Goal: Task Accomplishment & Management: Complete application form

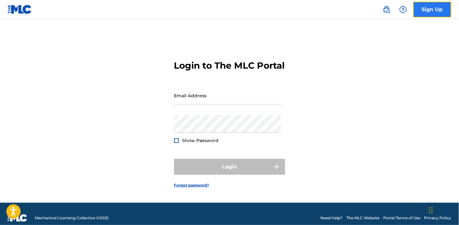
click at [426, 9] on link "Sign Up" at bounding box center [433, 10] width 38 height 16
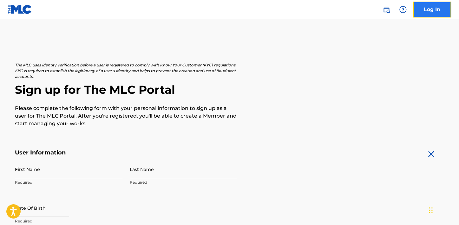
click at [426, 9] on link "Log In" at bounding box center [433, 10] width 38 height 16
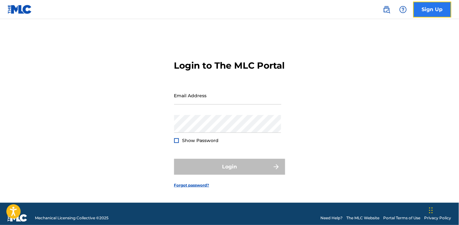
click at [426, 9] on link "Sign Up" at bounding box center [433, 10] width 38 height 16
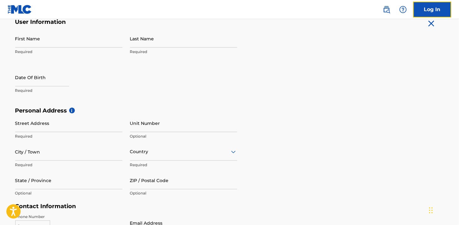
scroll to position [130, 0]
click at [25, 42] on input "First Name" at bounding box center [68, 39] width 107 height 18
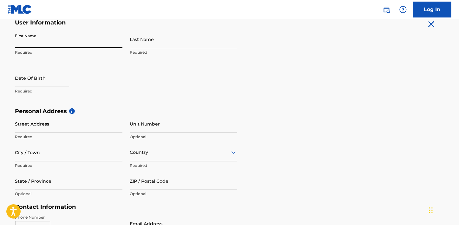
type input "[PERSON_NAME]"
type input "905 South Hill Rd"
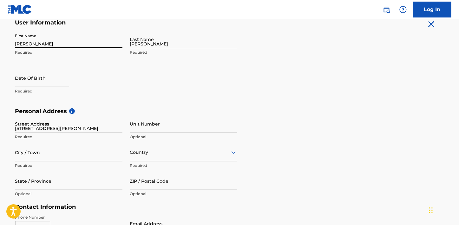
type input "Bernalillo, NM 87004"
type input "Bernalillo"
type input "United States"
type input "NM"
type input "87004"
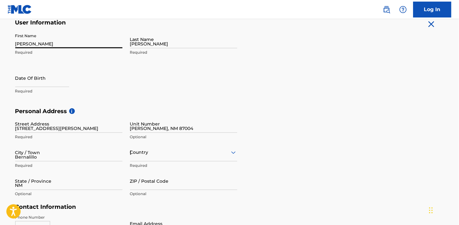
type input "505"
type input "9075438"
type input "[EMAIL_ADDRESS][DOMAIN_NAME]"
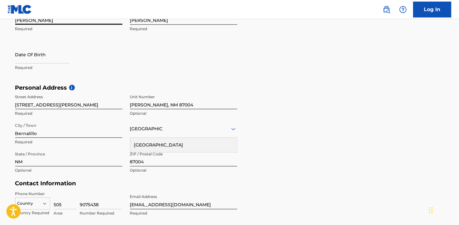
scroll to position [153, 0]
click at [23, 59] on input "text" at bounding box center [42, 54] width 54 height 18
select select "9"
select select "2025"
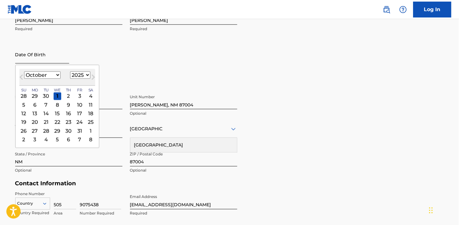
click at [23, 59] on input "text" at bounding box center [42, 54] width 54 height 18
type input "08/13/1959"
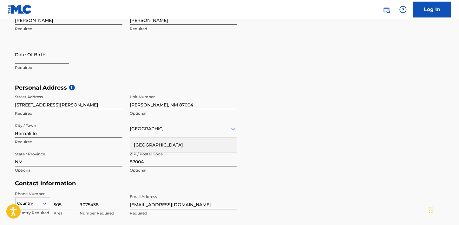
click at [25, 59] on input "text" at bounding box center [42, 54] width 54 height 18
select select "9"
select select "2025"
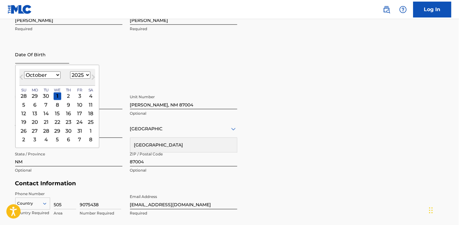
click at [25, 59] on input "text" at bounding box center [42, 54] width 54 height 18
type input "08/13/1959"
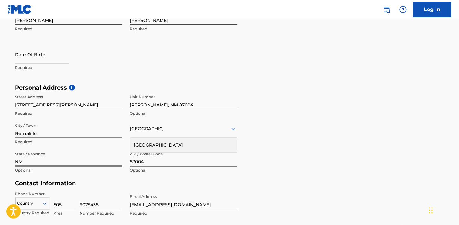
click at [106, 156] on input "NM" at bounding box center [68, 157] width 107 height 18
select select "9"
select select "2025"
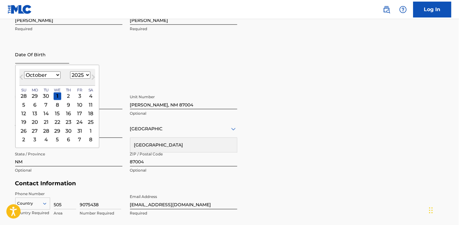
click at [46, 61] on input "text" at bounding box center [42, 54] width 54 height 18
click at [22, 77] on span "Previous Month" at bounding box center [22, 78] width 0 height 10
click at [22, 76] on span "Previous Month" at bounding box center [22, 78] width 0 height 10
select select "7"
click at [56, 111] on div "13" at bounding box center [57, 114] width 8 height 8
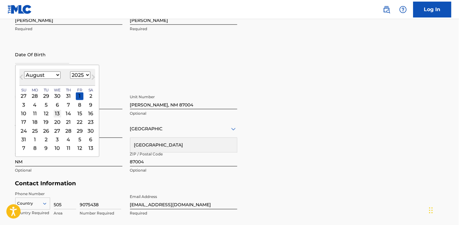
type input "August 13 2025"
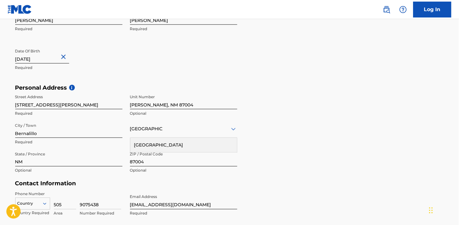
click at [51, 58] on input "August 13 2025" at bounding box center [42, 54] width 54 height 18
select select "7"
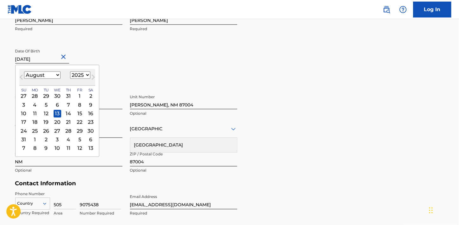
click at [86, 74] on select "1899 1900 1901 1902 1903 1904 1905 1906 1907 1908 1909 1910 1911 1912 1913 1914…" at bounding box center [80, 74] width 20 height 7
select select "1959"
click at [70, 71] on select "1899 1900 1901 1902 1903 1904 1905 1906 1907 1908 1909 1910 1911 1912 1913 1914…" at bounding box center [80, 74] width 20 height 7
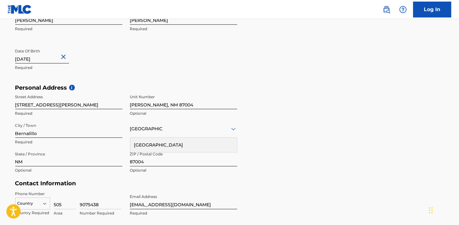
click at [145, 76] on div "First Name Joseph Required Last Name Lucero Required Date Of Birth August 13 20…" at bounding box center [126, 45] width 222 height 77
select select "7"
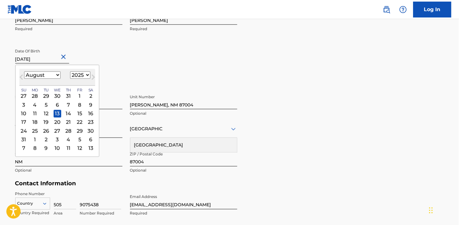
click at [53, 61] on input "August 13 2025" at bounding box center [42, 54] width 54 height 18
click at [86, 75] on select "1899 1900 1901 1902 1903 1904 1905 1906 1907 1908 1909 1910 1911 1912 1913 1914…" at bounding box center [80, 74] width 20 height 7
select select "1959"
click at [70, 71] on select "1899 1900 1901 1902 1903 1904 1905 1906 1907 1908 1909 1910 1911 1912 1913 1914…" at bounding box center [80, 74] width 20 height 7
click at [49, 58] on input "August 13 2025" at bounding box center [42, 54] width 54 height 18
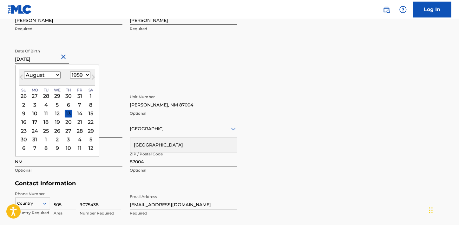
click at [49, 58] on input "August 13 2025" at bounding box center [42, 54] width 54 height 18
type input "August 13 2025"
click at [178, 62] on div "First Name Joseph Required Last Name Lucero Required Date Of Birth August 13 20…" at bounding box center [126, 45] width 222 height 77
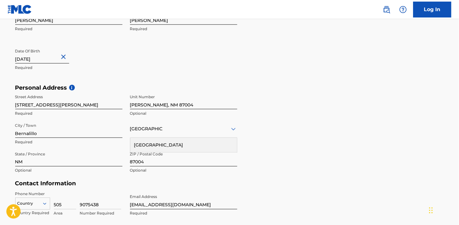
click at [178, 62] on div "First Name Joseph Required Last Name Lucero Required Date Of Birth August 13 20…" at bounding box center [126, 45] width 222 height 77
click at [50, 58] on input "August 13 2025" at bounding box center [42, 54] width 54 height 18
select select "7"
select select "2025"
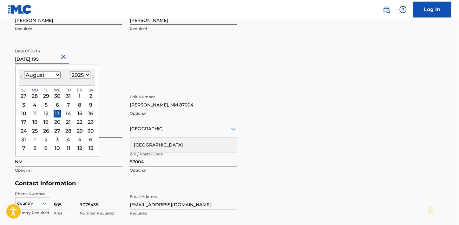
type input "August 13 1959"
select select "1959"
type input "August 13 1959"
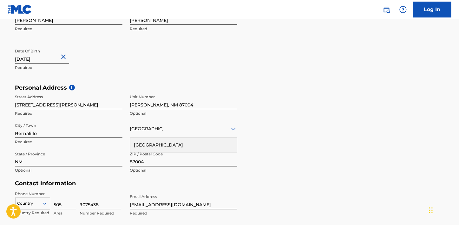
click at [177, 83] on div "First Name Joseph Required Last Name Lucero Required Date Of Birth August 13 19…" at bounding box center [126, 45] width 222 height 77
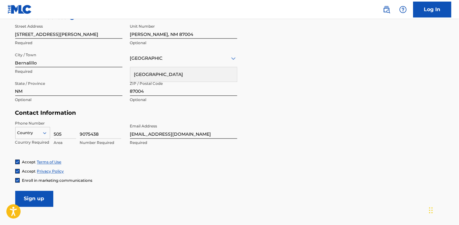
scroll to position [224, 0]
drag, startPoint x: 179, startPoint y: 34, endPoint x: 122, endPoint y: 30, distance: 56.9
click at [122, 30] on div "Street Address 905 South Hill Rd Required Unit Number Bernalillo, NM 87004 Opti…" at bounding box center [126, 63] width 222 height 86
click at [52, 89] on input "NM" at bounding box center [68, 86] width 107 height 18
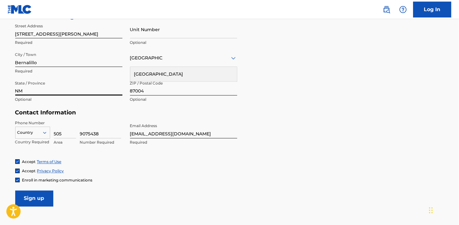
type input "New Mexico"
click at [312, 98] on div "Personal Address i Street Address 905 South Hill Rd Required Unit Number Option…" at bounding box center [229, 61] width 429 height 96
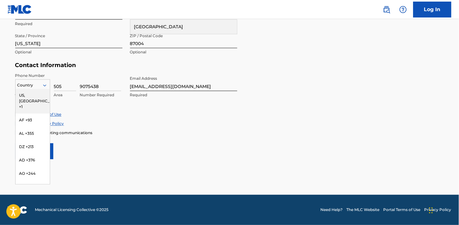
click at [45, 86] on icon at bounding box center [45, 86] width 6 height 6
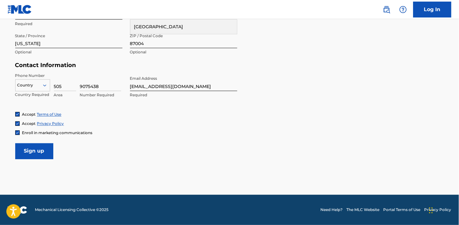
click at [45, 86] on icon at bounding box center [45, 86] width 6 height 6
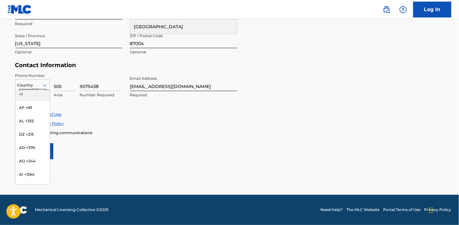
scroll to position [0, 0]
click at [47, 84] on icon at bounding box center [45, 86] width 6 height 6
click at [45, 86] on icon at bounding box center [45, 86] width 6 height 6
click at [30, 95] on div "US, CA +1" at bounding box center [33, 101] width 34 height 25
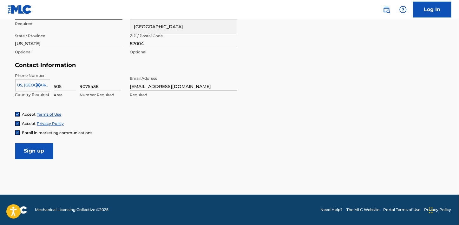
click at [52, 113] on link "Terms of Use" at bounding box center [49, 114] width 24 height 5
click at [35, 146] on input "Sign up" at bounding box center [34, 151] width 38 height 16
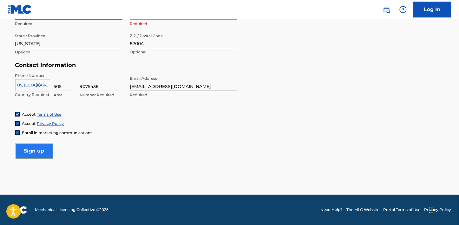
click at [35, 146] on input "Sign up" at bounding box center [34, 151] width 38 height 16
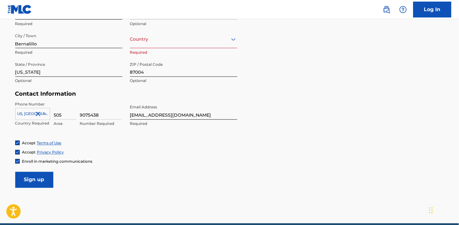
scroll to position [234, 0]
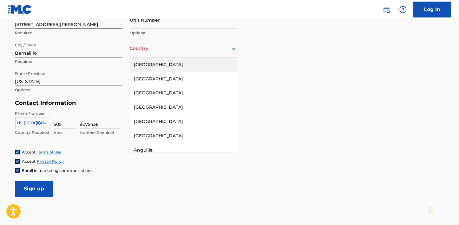
click at [233, 50] on icon at bounding box center [234, 49] width 8 height 8
click at [196, 64] on div "United States" at bounding box center [184, 64] width 107 height 14
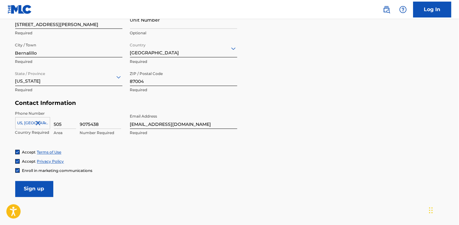
click at [196, 64] on p "Required" at bounding box center [183, 62] width 107 height 6
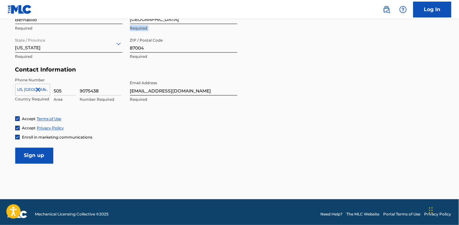
scroll to position [268, 0]
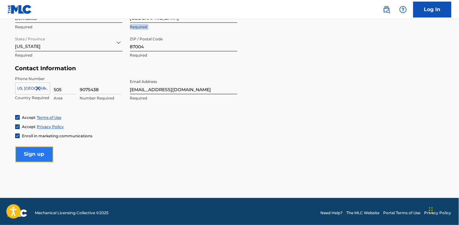
click at [43, 154] on input "Sign up" at bounding box center [34, 154] width 38 height 16
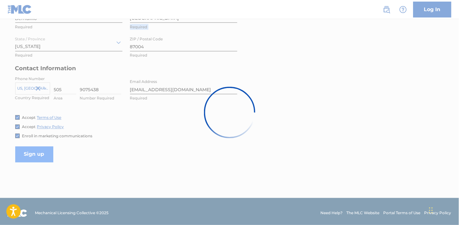
click at [43, 154] on div at bounding box center [229, 112] width 459 height 225
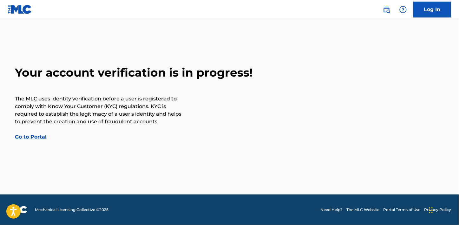
click at [40, 137] on link "Go to Portal" at bounding box center [31, 137] width 32 height 6
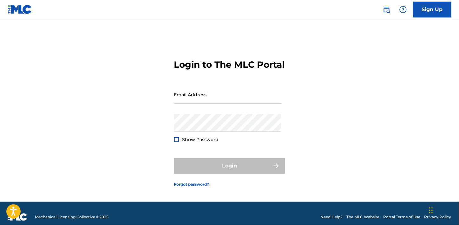
scroll to position [10, 0]
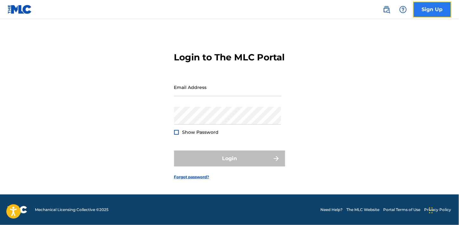
click at [439, 10] on link "Sign Up" at bounding box center [433, 10] width 38 height 16
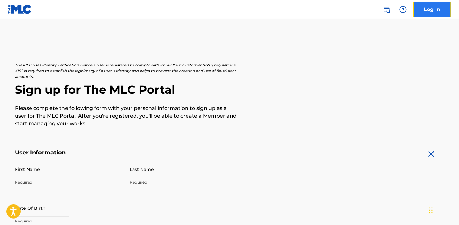
click at [429, 10] on link "Log In" at bounding box center [433, 10] width 38 height 16
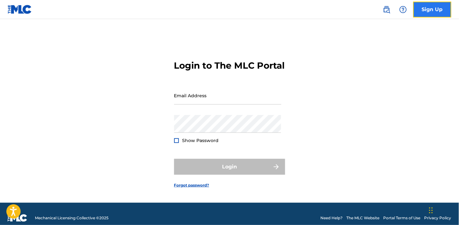
click at [429, 10] on link "Sign Up" at bounding box center [433, 10] width 38 height 16
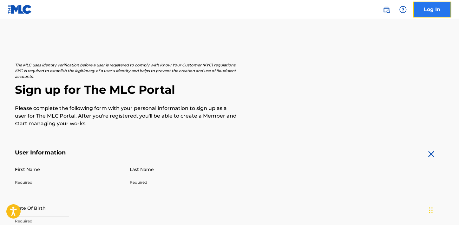
click at [431, 10] on link "Log In" at bounding box center [433, 10] width 38 height 16
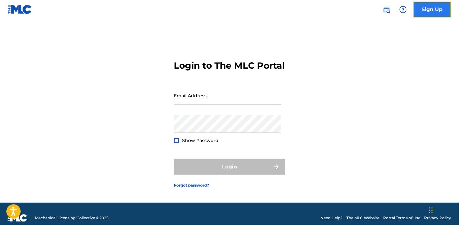
click at [431, 10] on link "Sign Up" at bounding box center [433, 10] width 38 height 16
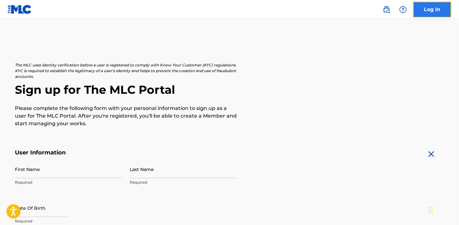
click at [431, 10] on link "Log In" at bounding box center [433, 10] width 38 height 16
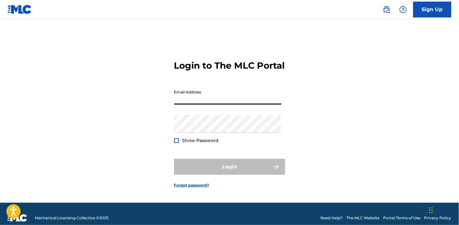
click at [205, 104] on input "Email Address" at bounding box center [227, 95] width 107 height 18
type input "[EMAIL_ADDRESS][DOMAIN_NAME]"
click at [228, 115] on div "Email Address jdluce52@gmail.com" at bounding box center [227, 100] width 107 height 29
click at [199, 188] on link "Forgot password?" at bounding box center [191, 185] width 35 height 6
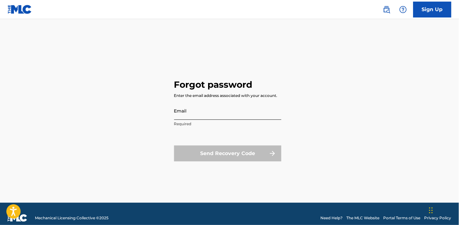
click at [202, 111] on input "Email" at bounding box center [227, 111] width 107 height 18
type input "[EMAIL_ADDRESS][DOMAIN_NAME]"
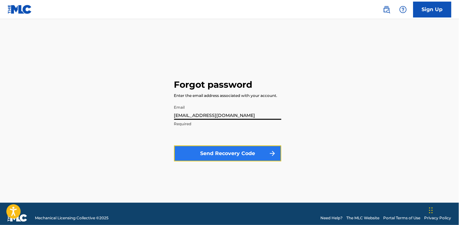
click at [217, 152] on button "Send Recovery Code" at bounding box center [227, 153] width 107 height 16
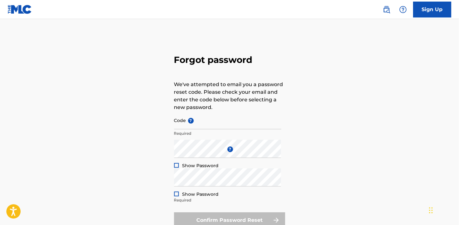
scroll to position [1, 0]
paste input "FP_329b7db048fa7c1455a61a160e57"
type input "FP_329b7db048fa7c1455a61a160e57"
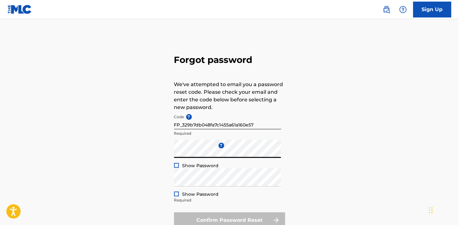
scroll to position [4, 0]
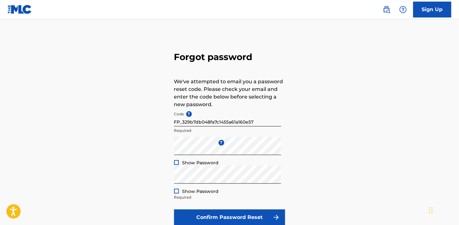
click at [310, 201] on div "Forgot password We've attempted to email you a password reset code. Please chec…" at bounding box center [230, 137] width 445 height 212
click at [178, 163] on div at bounding box center [176, 162] width 5 height 5
click at [178, 162] on img at bounding box center [176, 162] width 3 height 3
click at [177, 162] on div at bounding box center [176, 162] width 5 height 5
click at [178, 191] on div at bounding box center [176, 191] width 5 height 5
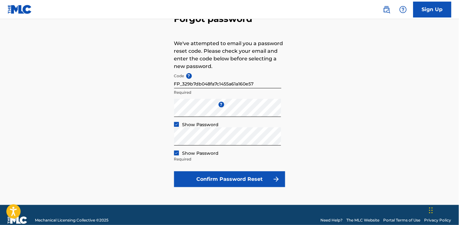
scroll to position [42, 0]
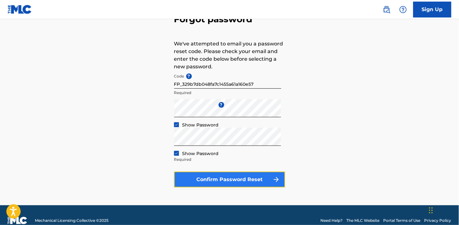
click at [259, 179] on button "Confirm Password Reset" at bounding box center [229, 179] width 111 height 16
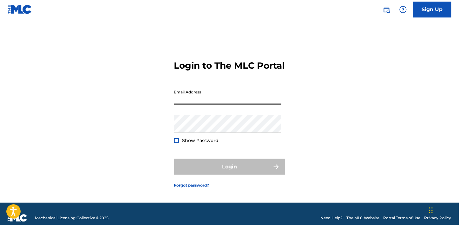
click at [198, 104] on input "Email Address" at bounding box center [227, 95] width 107 height 18
type input "[EMAIL_ADDRESS][DOMAIN_NAME]"
click at [220, 151] on form "Login to The MLC Portal Email Address jdluce52@gmail.com Password Show Password…" at bounding box center [229, 119] width 111 height 168
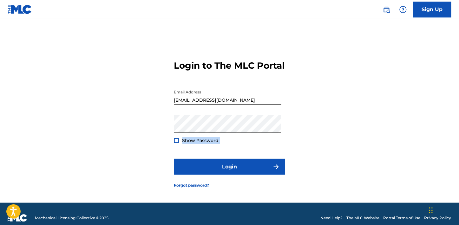
click at [220, 151] on form "Login to The MLC Portal Email Address jdluce52@gmail.com Password Show Password…" at bounding box center [229, 119] width 111 height 168
click at [176, 143] on div at bounding box center [176, 140] width 5 height 5
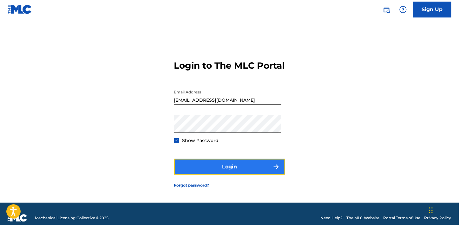
click at [253, 175] on button "Login" at bounding box center [229, 167] width 111 height 16
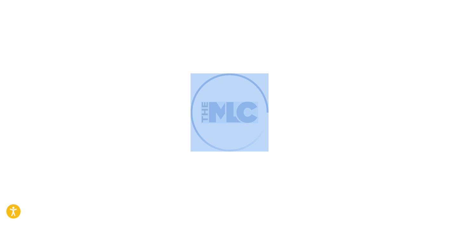
click at [253, 175] on div at bounding box center [229, 112] width 459 height 225
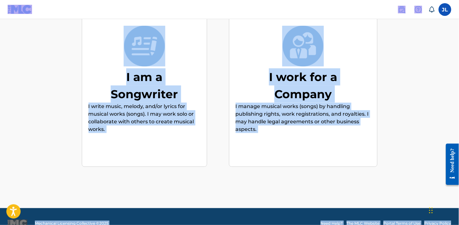
scroll to position [12, 0]
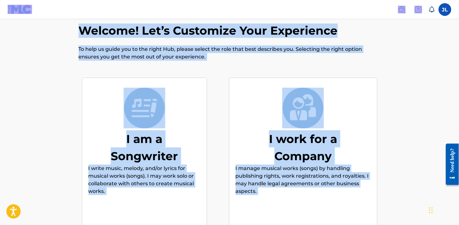
click at [151, 124] on img at bounding box center [145, 108] width 42 height 41
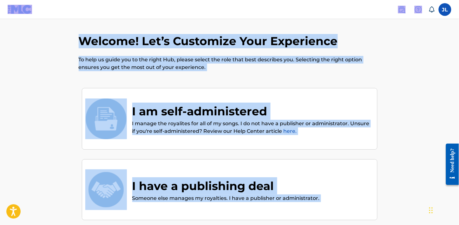
scroll to position [0, 0]
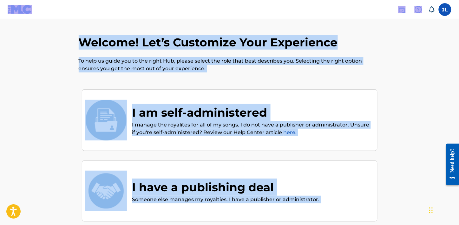
click at [114, 120] on img at bounding box center [106, 120] width 42 height 41
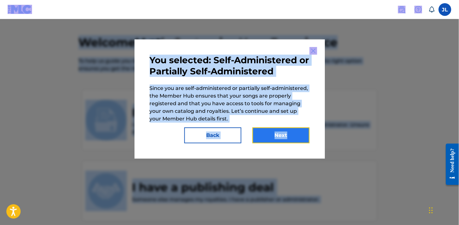
click at [284, 135] on button "Next" at bounding box center [281, 135] width 57 height 16
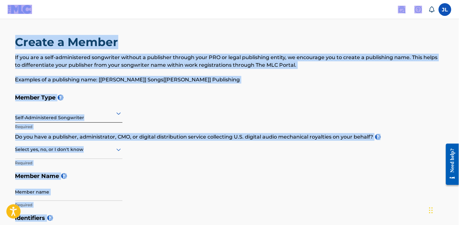
scroll to position [60, 0]
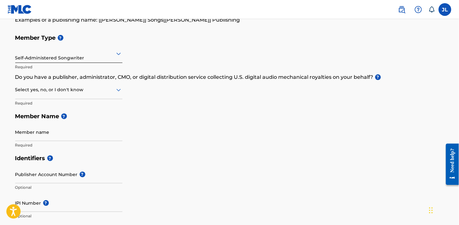
click at [119, 90] on icon at bounding box center [119, 90] width 4 height 3
click at [72, 123] on div "No" at bounding box center [69, 120] width 107 height 14
click at [72, 123] on input "Member name" at bounding box center [68, 132] width 107 height 18
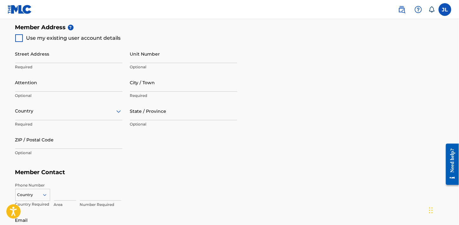
scroll to position [290, 0]
type input "Chicoman LLC"
click at [21, 38] on div at bounding box center [19, 38] width 8 height 8
type input "905 South Hill Rd"
type input "Bernalillo"
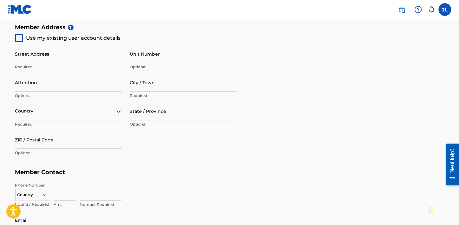
type input "87004"
type input "505"
type input "9075438"
type input "[EMAIL_ADDRESS][DOMAIN_NAME]"
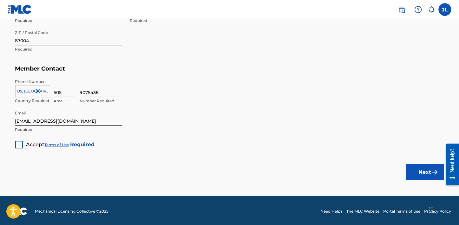
scroll to position [395, 0]
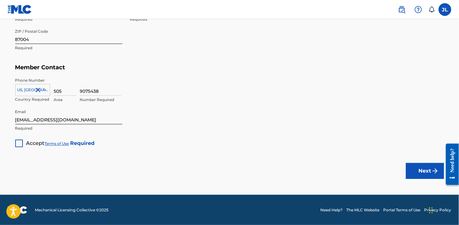
click at [18, 143] on div at bounding box center [19, 143] width 8 height 8
click at [20, 144] on div at bounding box center [19, 143] width 8 height 8
click at [424, 169] on button "Next" at bounding box center [425, 171] width 38 height 16
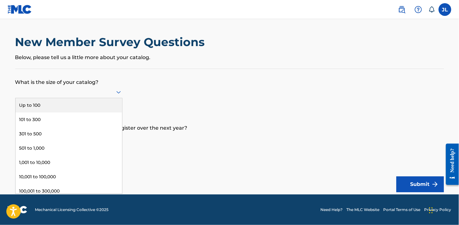
click at [119, 91] on icon at bounding box center [119, 92] width 8 height 8
click at [92, 105] on div "Up to 100" at bounding box center [69, 105] width 107 height 14
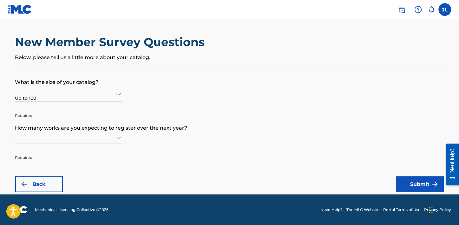
click at [119, 137] on icon at bounding box center [119, 138] width 8 height 8
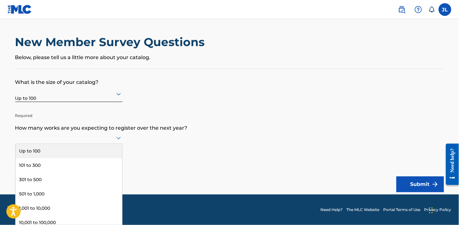
click at [109, 149] on div "Up to 100" at bounding box center [69, 151] width 107 height 14
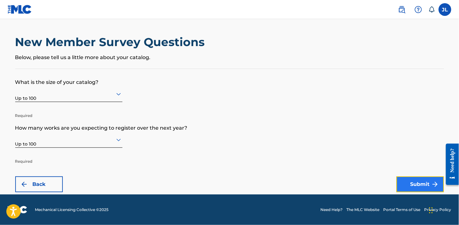
click at [420, 184] on button "Submit" at bounding box center [421, 184] width 48 height 16
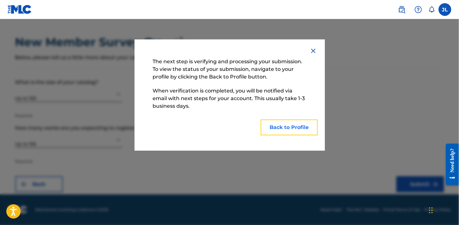
click at [288, 128] on button "Back to Profile" at bounding box center [289, 127] width 57 height 16
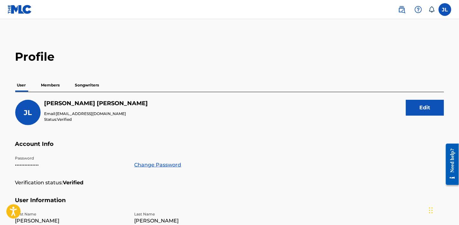
click at [84, 87] on p "Songwriters" at bounding box center [87, 84] width 28 height 13
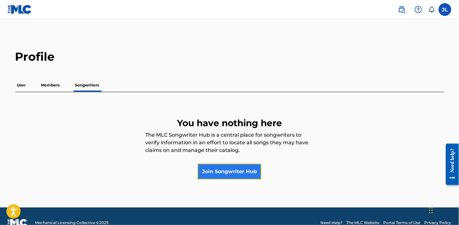
click at [233, 172] on link "Join Songwriter Hub" at bounding box center [230, 172] width 64 height 16
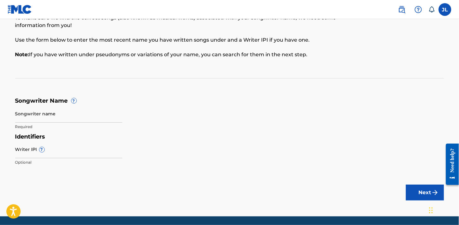
scroll to position [40, 0]
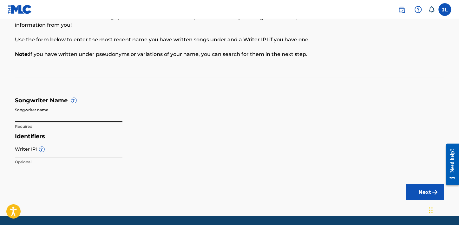
click at [61, 114] on input "Songwriter name" at bounding box center [68, 113] width 107 height 18
type input "[PERSON_NAME]"
click at [430, 193] on button "Next" at bounding box center [425, 192] width 38 height 16
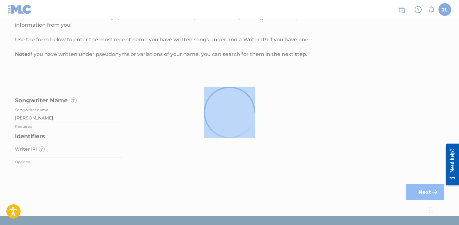
click at [430, 193] on div at bounding box center [229, 112] width 459 height 225
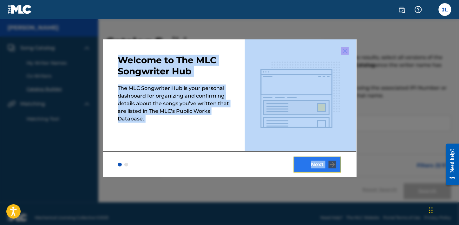
click at [317, 163] on button "Next" at bounding box center [318, 165] width 48 height 16
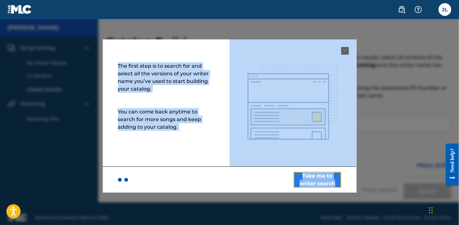
click at [317, 178] on button "Take me to writer search" at bounding box center [318, 180] width 48 height 16
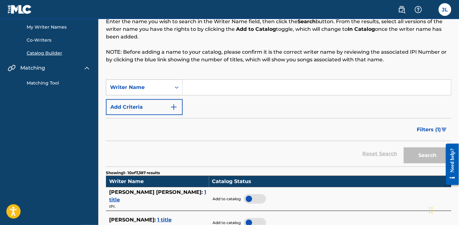
scroll to position [36, 0]
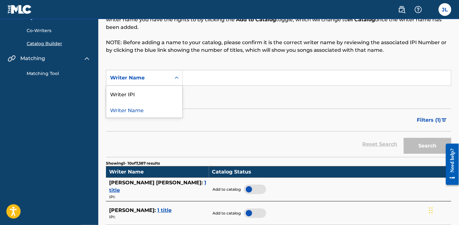
click at [179, 86] on div "Writer Name selected, 2 of 2. 2 results available. Use Up and Down to choose op…" at bounding box center [144, 78] width 77 height 16
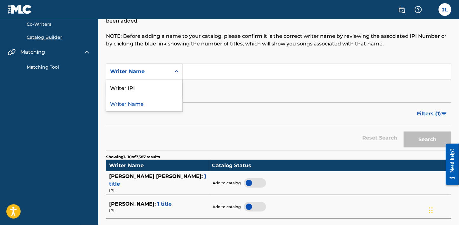
click at [155, 103] on div "Writer Name" at bounding box center [144, 103] width 76 height 16
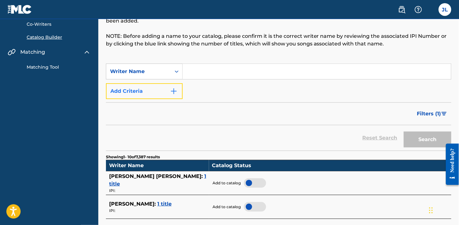
click at [175, 91] on img "Search Form" at bounding box center [174, 91] width 8 height 8
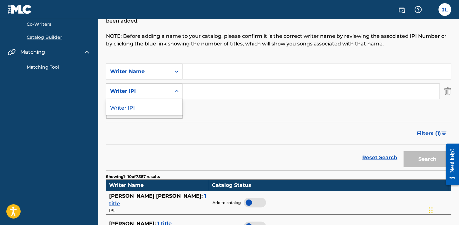
click at [175, 91] on icon "Search Form" at bounding box center [177, 91] width 6 height 6
click at [205, 93] on input "Search Form" at bounding box center [311, 91] width 257 height 15
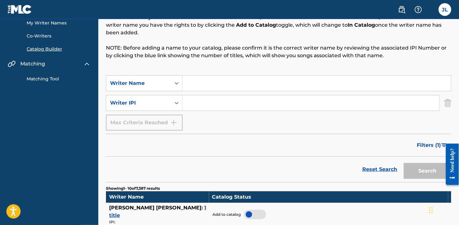
scroll to position [40, 0]
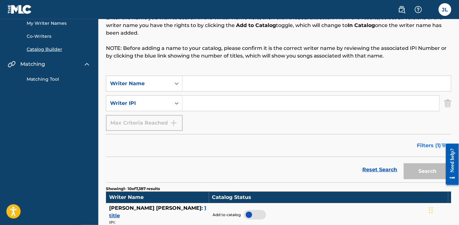
click at [425, 143] on span "Filters ( 1 )" at bounding box center [430, 146] width 24 height 8
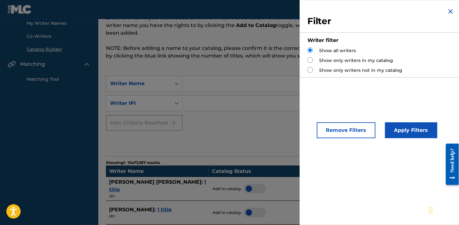
click at [451, 11] on img "Search Form" at bounding box center [451, 12] width 8 height 8
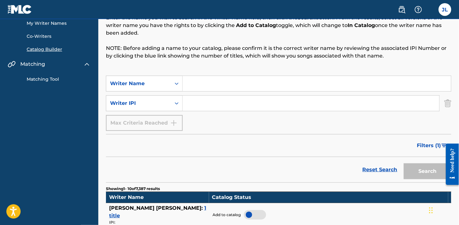
click at [215, 84] on input "Search Form" at bounding box center [317, 83] width 269 height 15
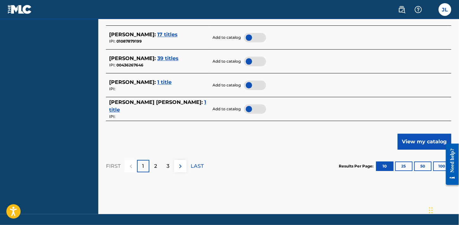
scroll to position [374, 0]
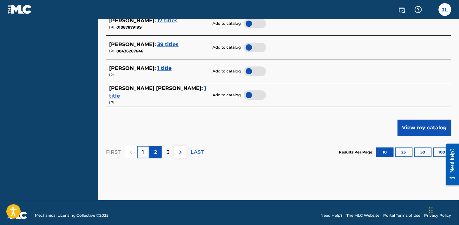
click at [153, 150] on div "2" at bounding box center [156, 152] width 12 height 12
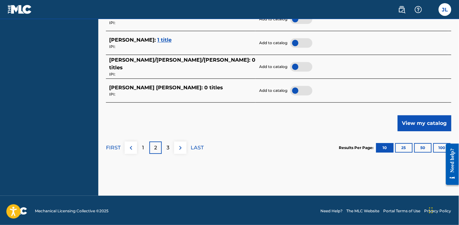
scroll to position [378, 0]
click at [165, 150] on div "3" at bounding box center [168, 148] width 12 height 12
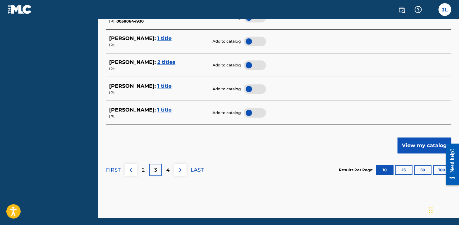
scroll to position [379, 0]
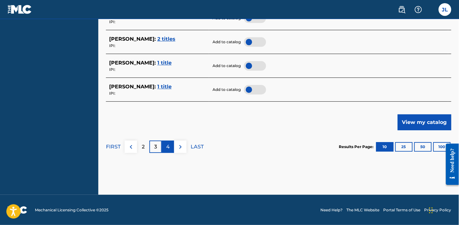
click at [167, 144] on p "4" at bounding box center [167, 147] width 3 height 8
click at [438, 145] on button "100" at bounding box center [442, 147] width 17 height 10
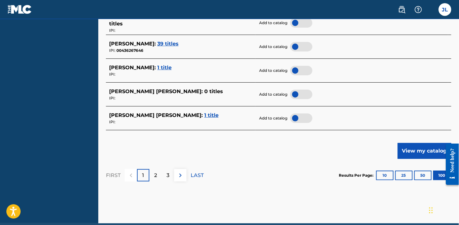
scroll to position [2485, 0]
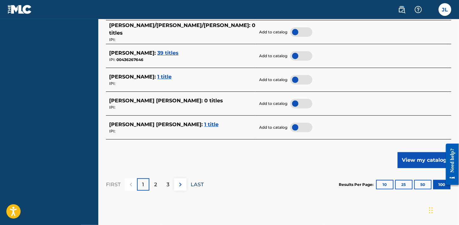
click at [196, 183] on p "LAST" at bounding box center [197, 185] width 13 height 8
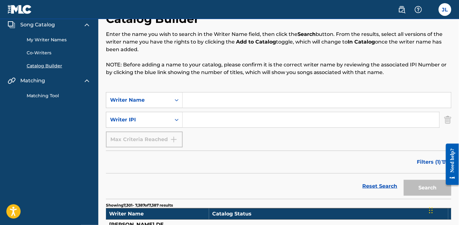
scroll to position [23, 0]
click at [57, 40] on link "My Writer Names" at bounding box center [59, 40] width 64 height 7
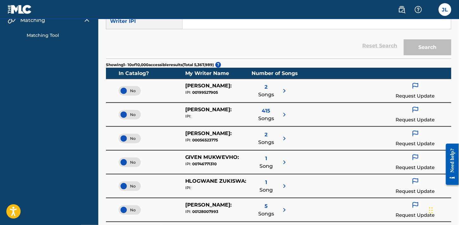
scroll to position [49, 0]
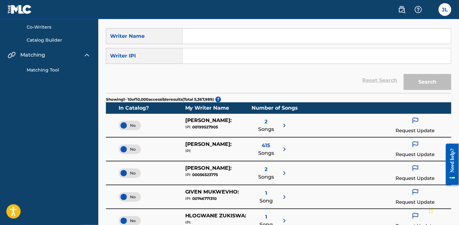
click at [49, 68] on link "Matching Tool" at bounding box center [59, 70] width 64 height 7
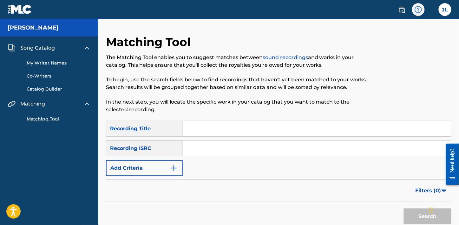
click at [421, 12] on img at bounding box center [419, 10] width 8 height 8
click at [48, 87] on link "Catalog Builder" at bounding box center [59, 89] width 64 height 7
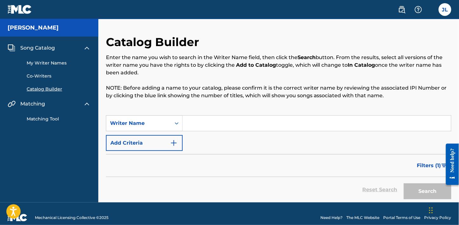
click at [22, 31] on div "[PERSON_NAME]" at bounding box center [49, 27] width 98 height 17
click at [13, 28] on h5 "[PERSON_NAME]" at bounding box center [33, 27] width 51 height 7
click at [89, 47] on img at bounding box center [87, 48] width 8 height 8
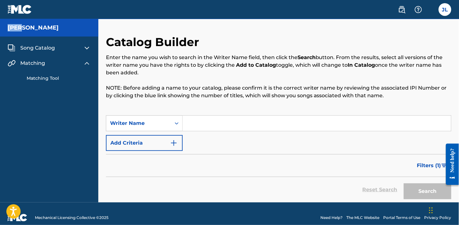
click at [88, 62] on img at bounding box center [87, 63] width 8 height 8
click at [449, 9] on label at bounding box center [445, 9] width 13 height 13
click at [446, 10] on input "[PERSON_NAME] [EMAIL_ADDRESS][DOMAIN_NAME] Notification Preferences Profile Log…" at bounding box center [446, 10] width 0 height 0
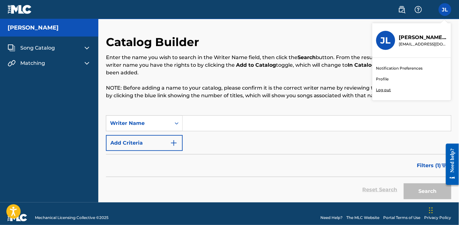
click at [449, 9] on div "JL JL Joseph Lucero jdluce52@gmail.com Notification Preferences Profile Log out" at bounding box center [445, 9] width 13 height 13
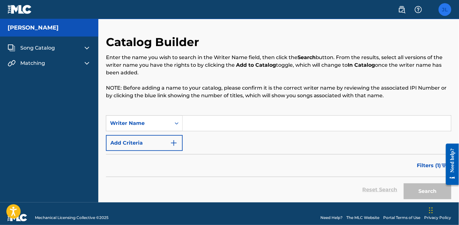
click at [449, 9] on label at bounding box center [445, 9] width 13 height 13
click at [446, 10] on input "[PERSON_NAME] [EMAIL_ADDRESS][DOMAIN_NAME] Notification Preferences Profile Log…" at bounding box center [446, 10] width 0 height 0
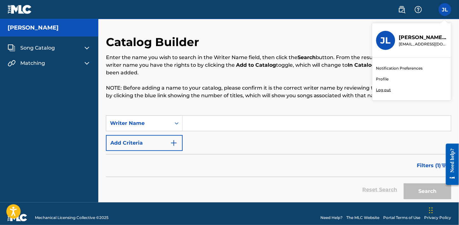
click at [381, 77] on link "Profile" at bounding box center [383, 79] width 13 height 6
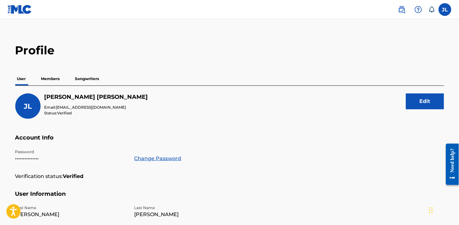
scroll to position [7, 0]
click at [48, 77] on p "Members" at bounding box center [50, 78] width 23 height 13
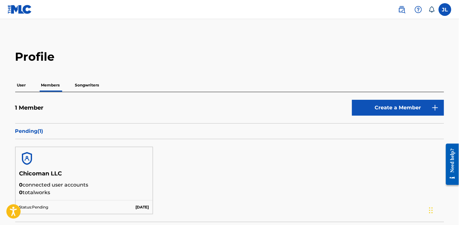
click at [22, 86] on p "User" at bounding box center [21, 84] width 13 height 13
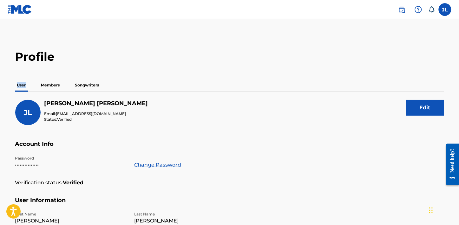
click at [22, 86] on p "User" at bounding box center [21, 84] width 13 height 13
click at [50, 85] on p "Members" at bounding box center [50, 84] width 23 height 13
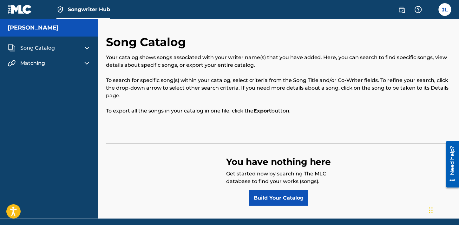
click at [20, 9] on img at bounding box center [20, 9] width 24 height 9
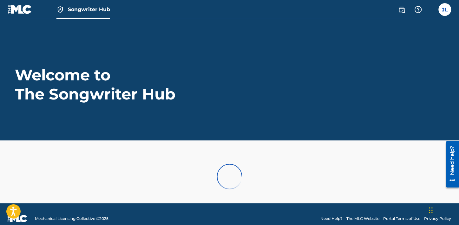
click at [20, 9] on img at bounding box center [20, 9] width 24 height 9
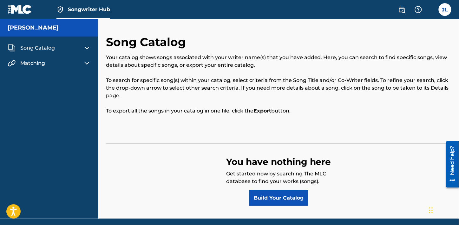
click at [20, 9] on img at bounding box center [20, 9] width 24 height 9
click at [453, 164] on div "Need help?" at bounding box center [452, 159] width 9 height 29
click at [459, 138] on main "Need help? Resource Center Help Get the help you need from our knowledge base N…" at bounding box center [450, 138] width 18 height 0
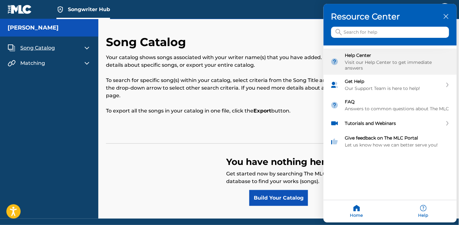
click at [378, 58] on div "Help Center Visit our Help Center to get immediate answers" at bounding box center [397, 62] width 105 height 18
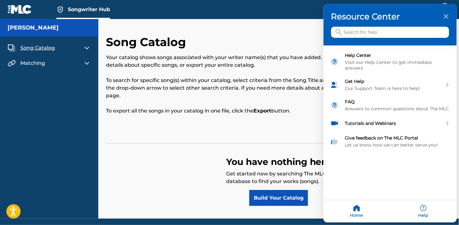
click at [447, 17] on icon "close resource center" at bounding box center [446, 16] width 5 height 5
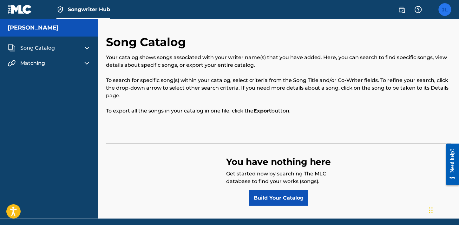
click at [446, 8] on label at bounding box center [445, 9] width 13 height 13
click at [446, 10] on input "[PERSON_NAME] [EMAIL_ADDRESS][DOMAIN_NAME] Notification Preferences Profile Log…" at bounding box center [446, 10] width 0 height 0
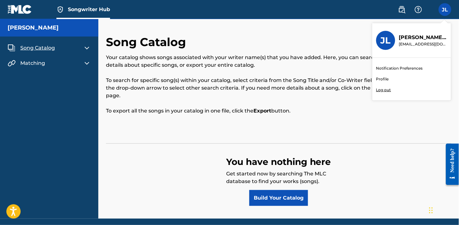
click at [383, 91] on p "Log out" at bounding box center [384, 90] width 15 height 6
click at [446, 10] on input "[PERSON_NAME] [EMAIL_ADDRESS][DOMAIN_NAME] Notification Preferences Profile Log…" at bounding box center [446, 10] width 0 height 0
